Goal: Find specific page/section: Find specific page/section

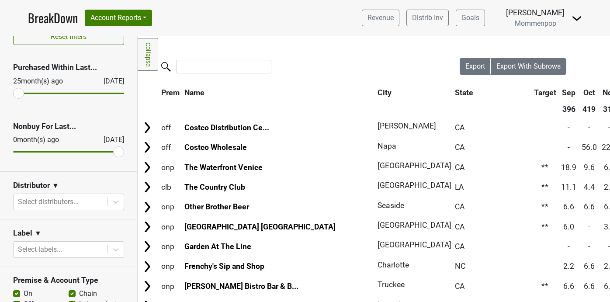
scroll to position [30, 0]
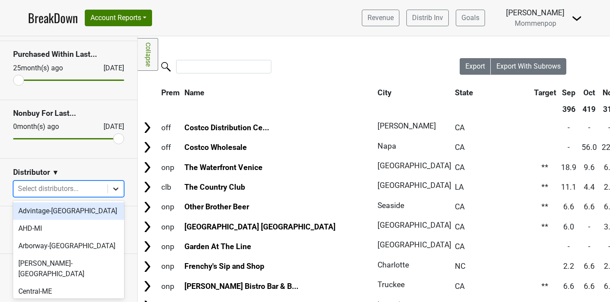
click at [113, 195] on div at bounding box center [116, 189] width 16 height 16
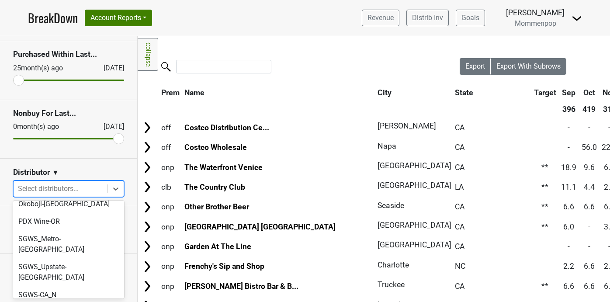
scroll to position [325, 0]
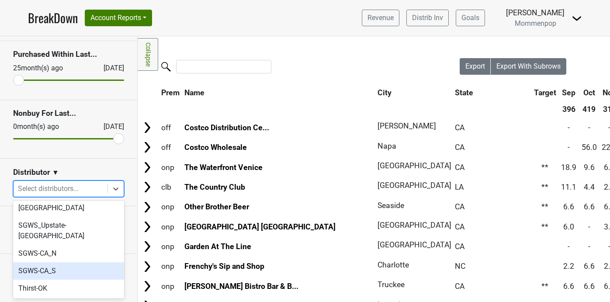
click at [78, 262] on div "SGWS-CA_S" at bounding box center [68, 270] width 111 height 17
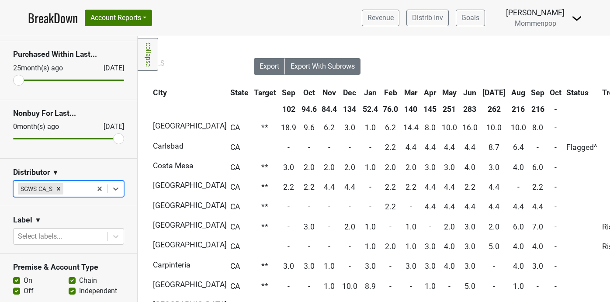
scroll to position [0, 206]
click at [529, 94] on th "Sep" at bounding box center [538, 93] width 18 height 16
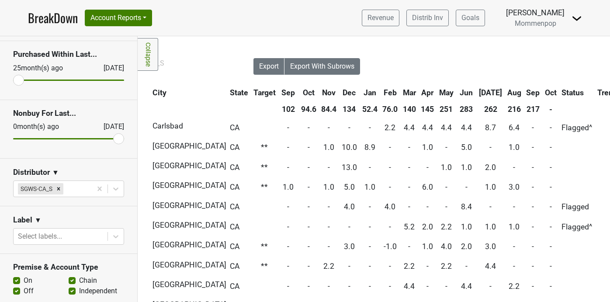
click at [524, 91] on th "Sep" at bounding box center [533, 93] width 18 height 16
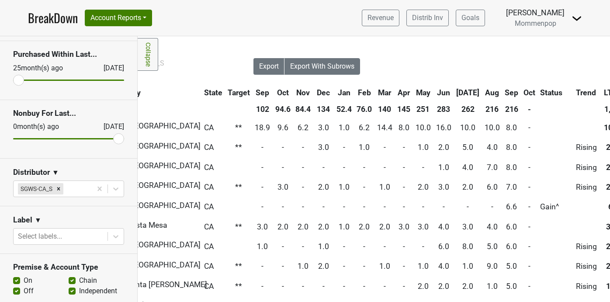
click at [503, 91] on th "Sep" at bounding box center [512, 93] width 18 height 16
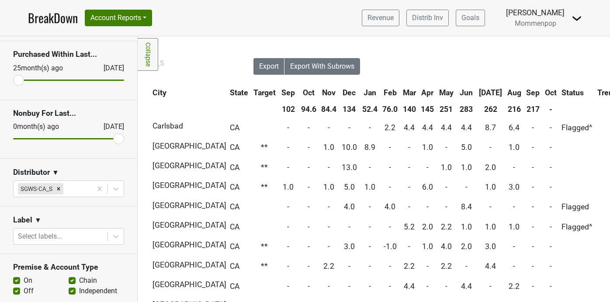
click at [524, 91] on th "Sep" at bounding box center [533, 93] width 18 height 16
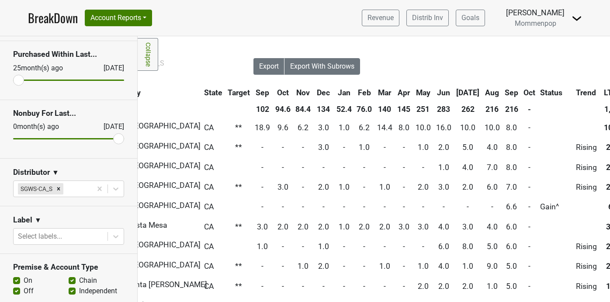
click at [521, 85] on th "Oct" at bounding box center [529, 93] width 16 height 16
click at [521, 91] on th "Oct" at bounding box center [529, 93] width 16 height 16
click at [55, 19] on link "BreakDown" at bounding box center [53, 18] width 50 height 18
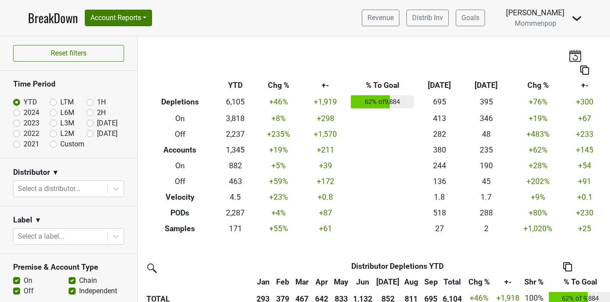
click at [575, 52] on img at bounding box center [574, 55] width 13 height 12
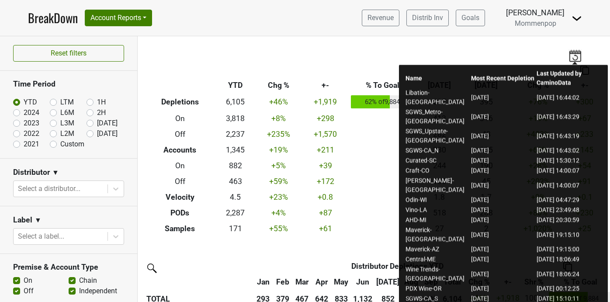
click at [575, 57] on img at bounding box center [574, 55] width 13 height 12
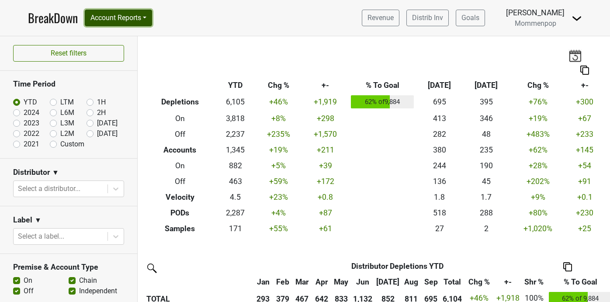
click at [125, 14] on button "Account Reports" at bounding box center [118, 18] width 67 height 17
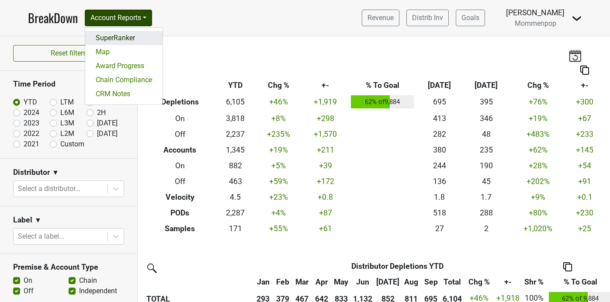
click at [121, 38] on link "SuperRanker" at bounding box center [123, 38] width 77 height 14
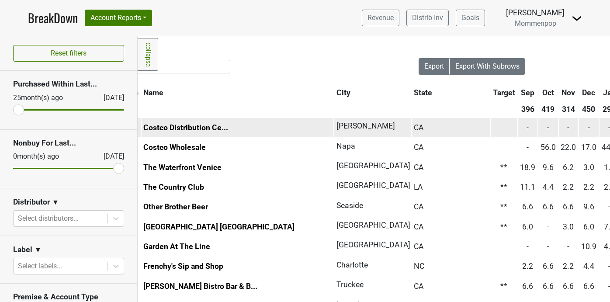
scroll to position [0, 136]
